Goal: Information Seeking & Learning: Learn about a topic

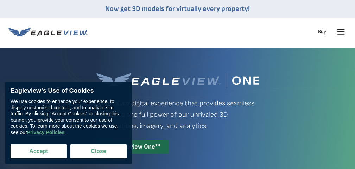
click at [48, 152] on button "Accept" at bounding box center [39, 151] width 56 height 14
checkbox input "true"
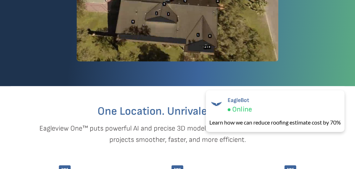
scroll to position [274, 0]
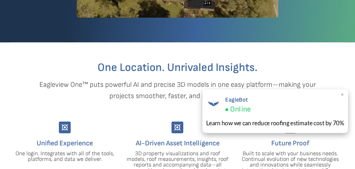
click at [343, 95] on span "×" at bounding box center [343, 94] width 4 height 7
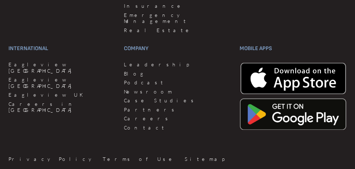
scroll to position [2169, 0]
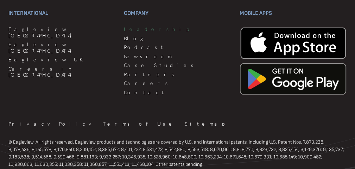
click at [135, 26] on link "Leadership" at bounding box center [177, 29] width 107 height 6
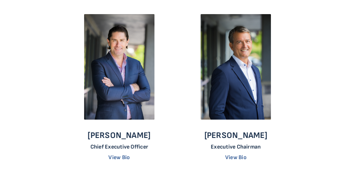
scroll to position [76, 0]
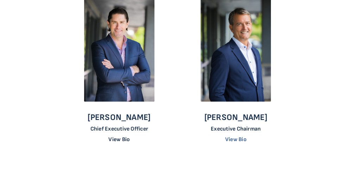
click at [121, 138] on link "View Bio" at bounding box center [118, 139] width 21 height 7
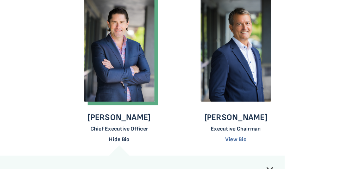
click at [118, 139] on link "Hide Bio" at bounding box center [119, 139] width 21 height 7
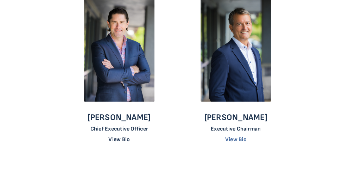
click at [112, 139] on link "View Bio" at bounding box center [118, 139] width 21 height 7
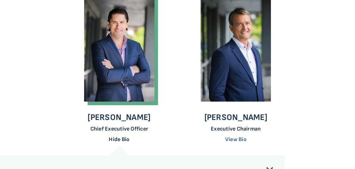
click at [116, 138] on link "Hide Bio" at bounding box center [119, 139] width 21 height 7
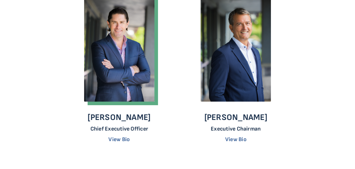
click at [131, 52] on img at bounding box center [119, 49] width 70 height 106
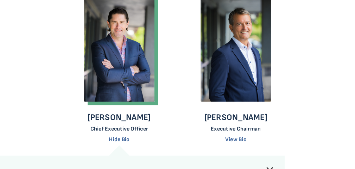
click at [122, 118] on p "Piers Dormeyer" at bounding box center [119, 117] width 63 height 11
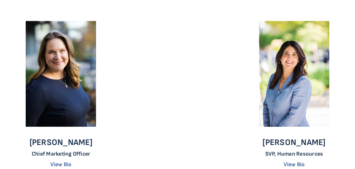
scroll to position [600, 0]
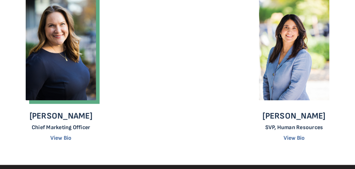
click at [90, 8] on img at bounding box center [61, 47] width 70 height 106
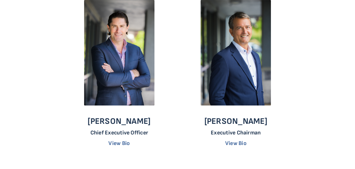
scroll to position [37, 0]
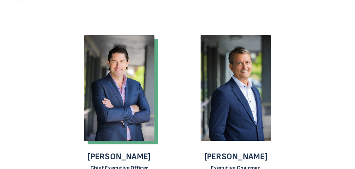
click at [126, 102] on img at bounding box center [119, 88] width 70 height 106
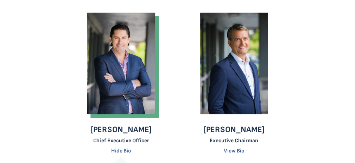
scroll to position [44, 0]
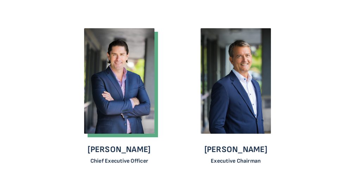
click at [237, 154] on p "Chris Jurasek" at bounding box center [235, 149] width 63 height 11
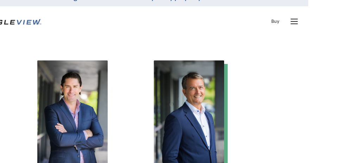
scroll to position [0, 47]
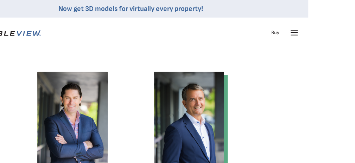
click at [294, 33] on icon at bounding box center [294, 33] width 7 height 0
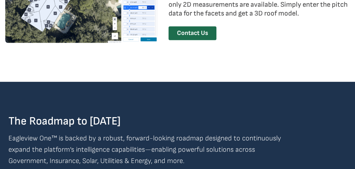
scroll to position [1464, 0]
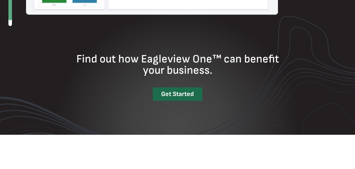
scroll to position [1249, 0]
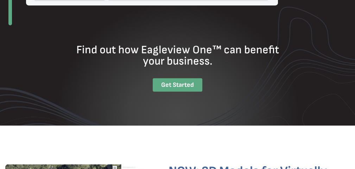
click at [184, 84] on div "Get Started" at bounding box center [178, 85] width 50 height 14
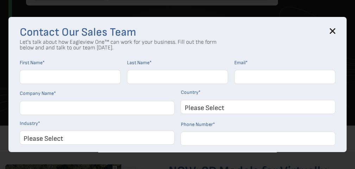
click at [335, 31] on icon at bounding box center [333, 31] width 6 height 6
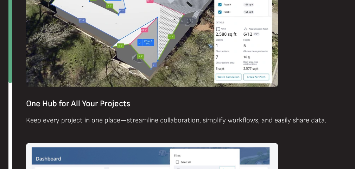
scroll to position [944, 0]
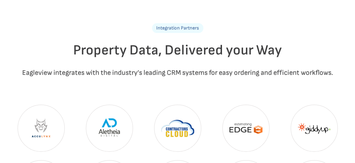
scroll to position [1752, 0]
